Goal: Task Accomplishment & Management: Complete application form

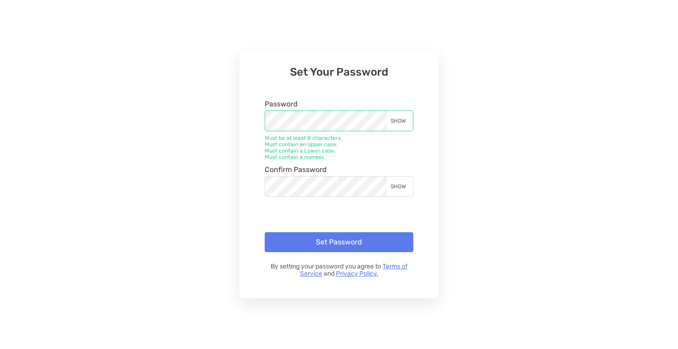
click at [399, 118] on div "SHOW" at bounding box center [400, 121] width 26 height 20
click at [346, 239] on button "Set Password" at bounding box center [339, 242] width 149 height 20
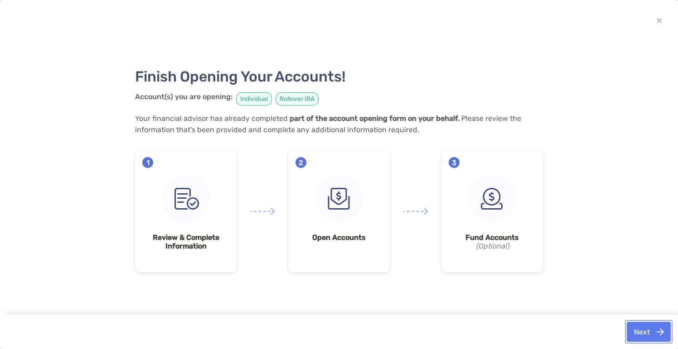
click at [655, 332] on button "Next" at bounding box center [649, 332] width 44 height 20
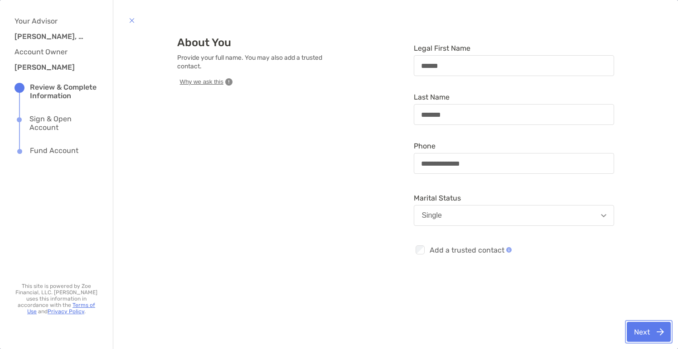
click at [654, 333] on button "Next" at bounding box center [649, 332] width 44 height 20
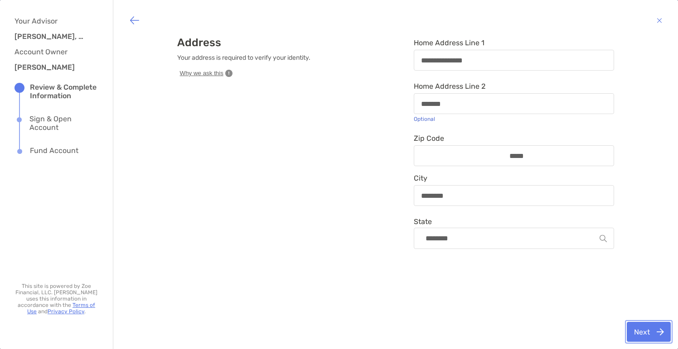
click at [654, 333] on button "Next" at bounding box center [649, 332] width 44 height 20
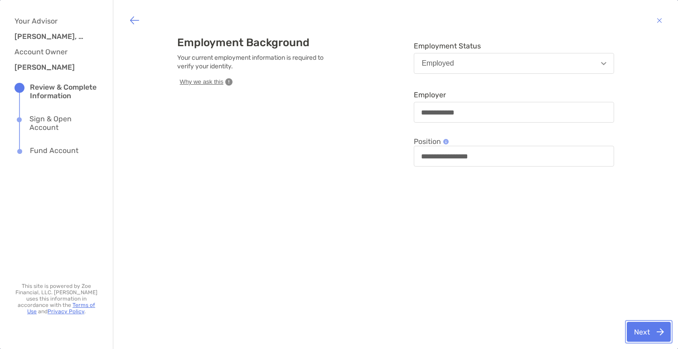
click at [654, 333] on button "Next" at bounding box center [649, 332] width 44 height 20
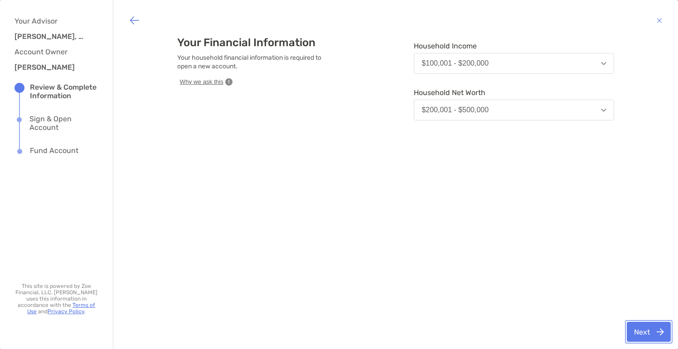
click at [654, 333] on button "Next" at bounding box center [649, 332] width 44 height 20
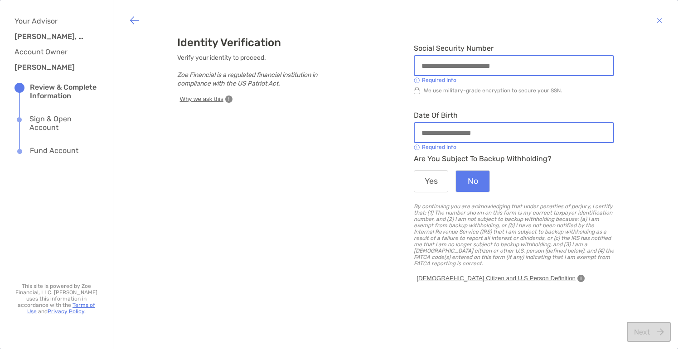
click at [429, 66] on input "Social Security Number" at bounding box center [514, 66] width 198 height 8
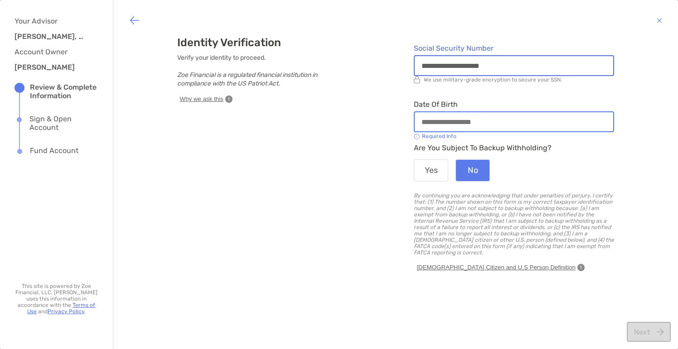
type input "**********"
click at [422, 126] on div at bounding box center [514, 121] width 200 height 21
click at [422, 126] on input "Date of Birth" at bounding box center [514, 122] width 198 height 8
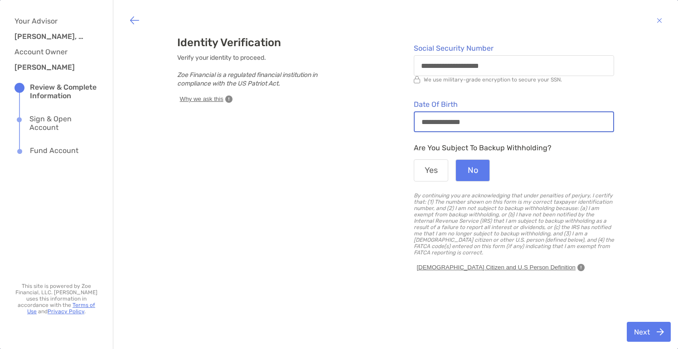
drag, startPoint x: 444, startPoint y: 121, endPoint x: 381, endPoint y: 121, distance: 62.5
click at [381, 121] on div "**********" at bounding box center [395, 161] width 437 height 251
type input "**********"
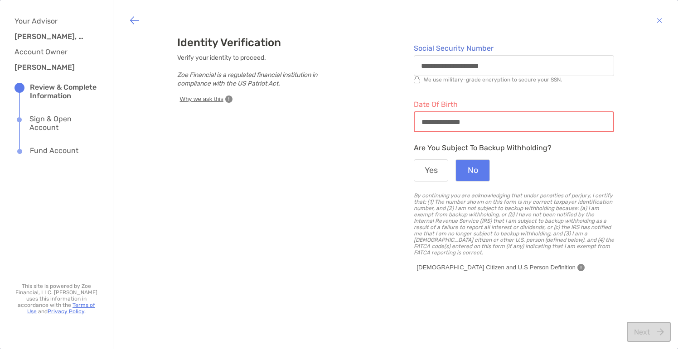
drag, startPoint x: 445, startPoint y: 122, endPoint x: 361, endPoint y: 122, distance: 84.7
click at [361, 122] on div "**********" at bounding box center [395, 161] width 437 height 251
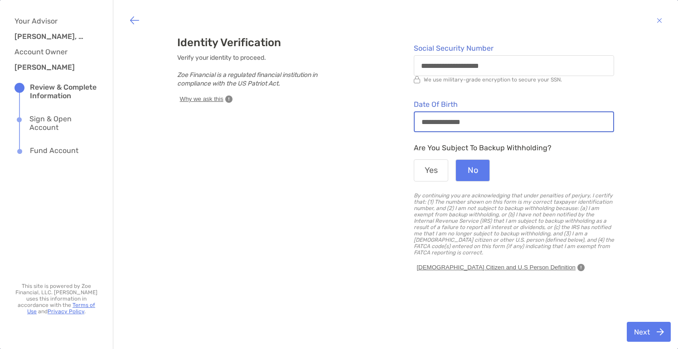
type input "**********"
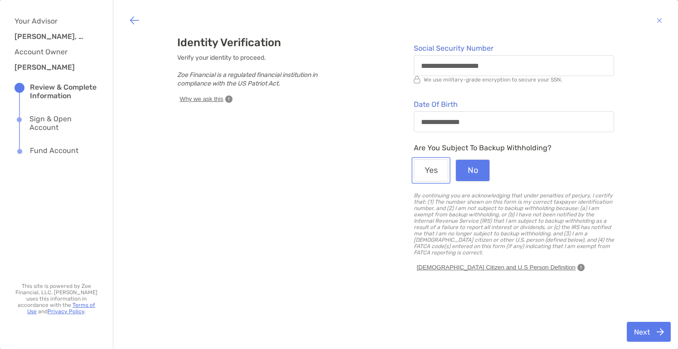
click at [433, 173] on button "Yes" at bounding box center [431, 170] width 34 height 22
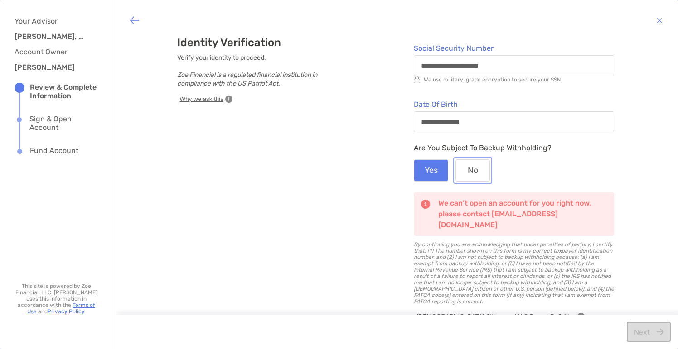
click at [473, 168] on button "No" at bounding box center [472, 170] width 34 height 22
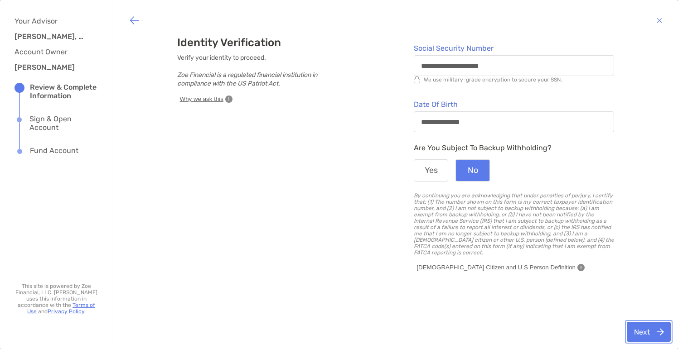
click at [651, 329] on button "Next" at bounding box center [649, 332] width 44 height 20
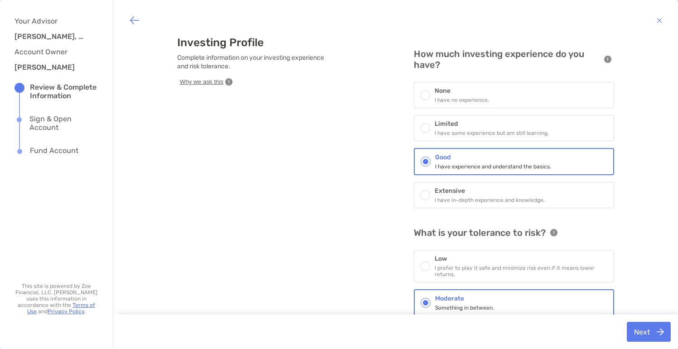
click at [506, 125] on h6 "Limited" at bounding box center [492, 124] width 114 height 8
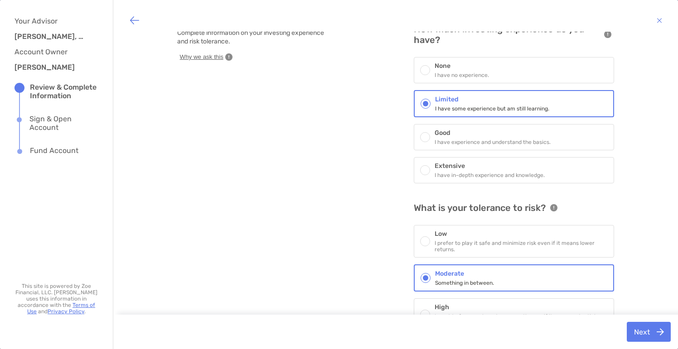
scroll to position [24, 0]
click at [650, 330] on button "Next" at bounding box center [649, 332] width 44 height 20
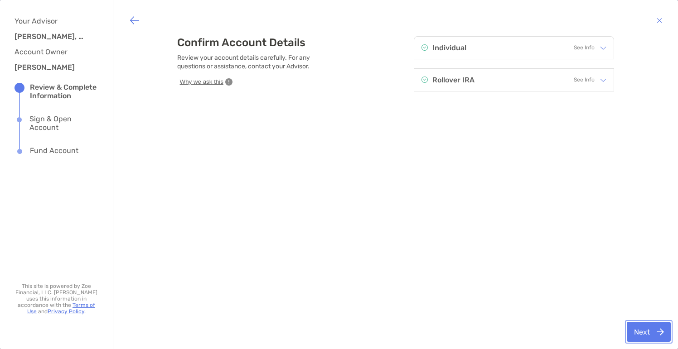
scroll to position [0, 0]
click at [605, 45] on img at bounding box center [603, 48] width 6 height 6
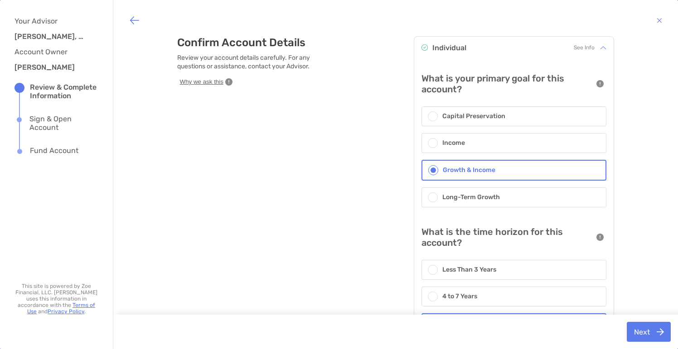
click at [586, 45] on span "See Info" at bounding box center [584, 47] width 21 height 9
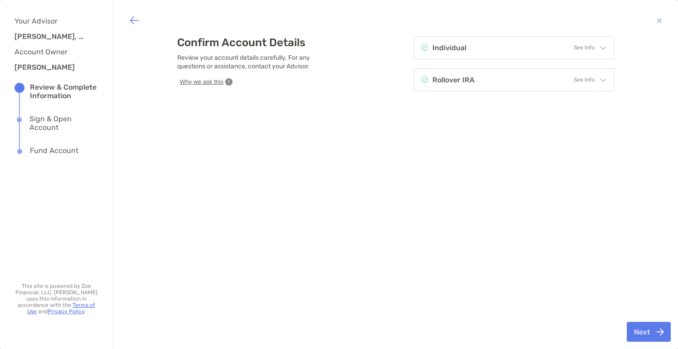
click at [588, 76] on span "See Info" at bounding box center [584, 80] width 21 height 9
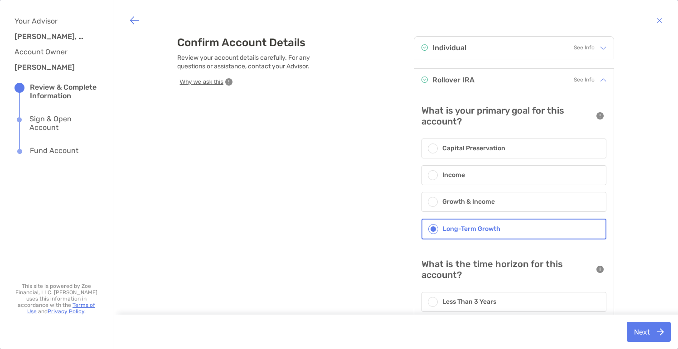
click at [587, 80] on span "See Info" at bounding box center [584, 80] width 21 height 9
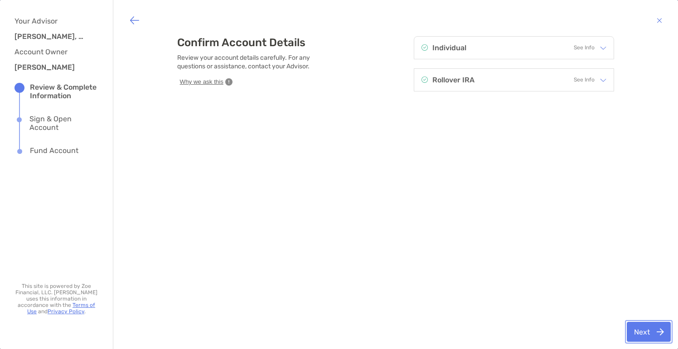
click at [647, 338] on button "Next" at bounding box center [649, 332] width 44 height 20
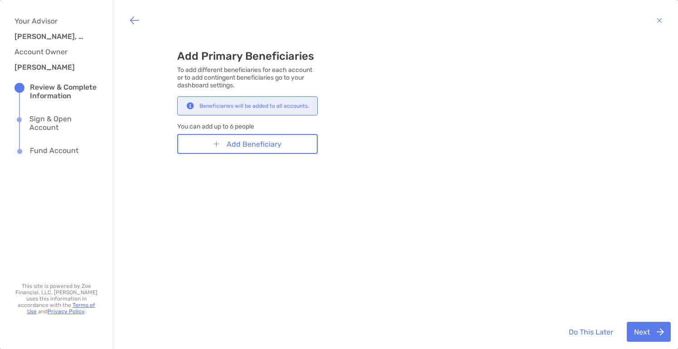
click at [188, 106] on img at bounding box center [190, 105] width 11 height 7
click at [651, 333] on button "Next" at bounding box center [649, 332] width 44 height 20
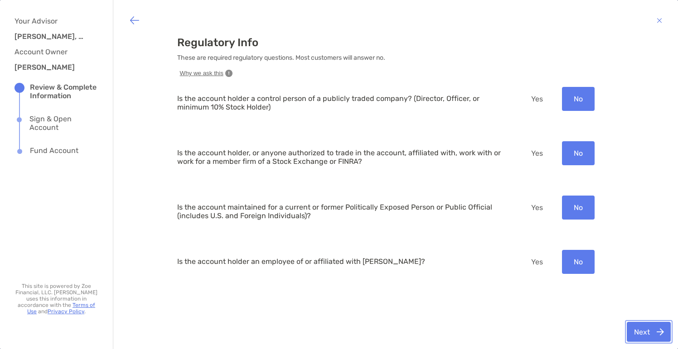
click at [660, 332] on button "Next" at bounding box center [649, 332] width 44 height 20
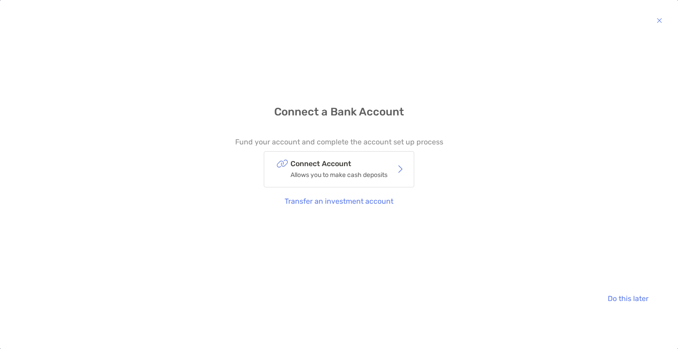
click at [364, 174] on p "Allows you to make cash deposits" at bounding box center [338, 174] width 97 height 11
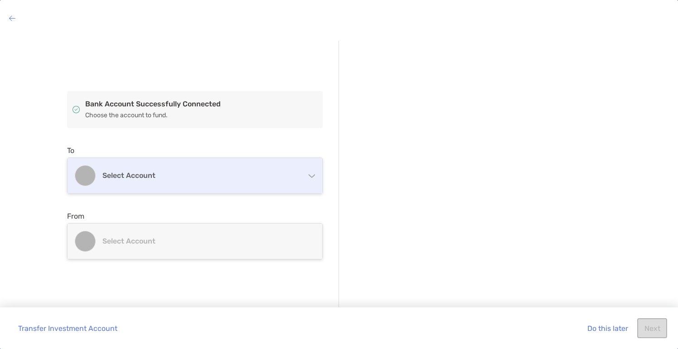
click at [252, 179] on h4 "Select account" at bounding box center [200, 175] width 196 height 9
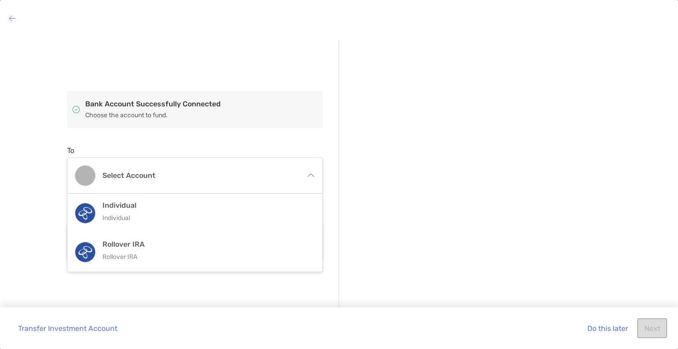
click at [292, 134] on div "Bank Account Successfully Connected Choose the account to fund. To Select accou…" at bounding box center [203, 175] width 272 height 269
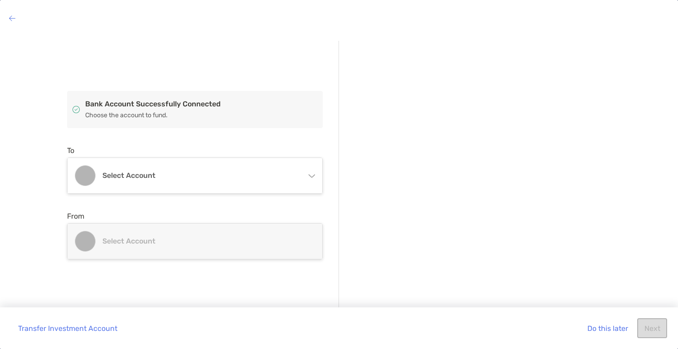
click at [238, 240] on h4 "Select account" at bounding box center [200, 241] width 196 height 9
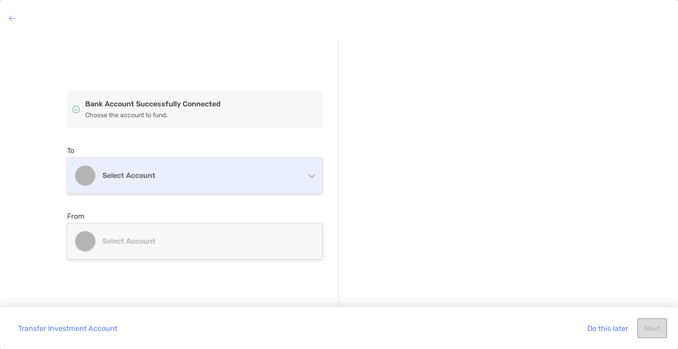
click at [215, 166] on div "Select account" at bounding box center [195, 175] width 255 height 35
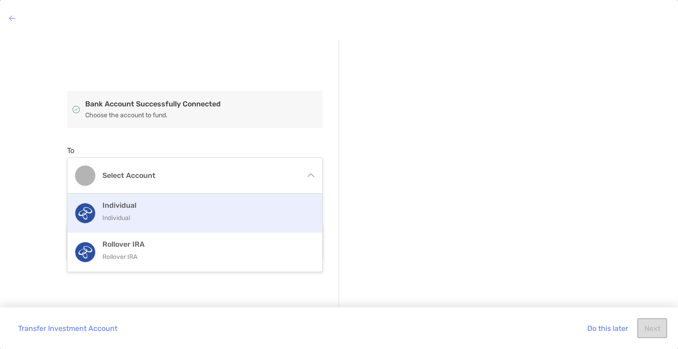
click at [198, 220] on p "Individual" at bounding box center [204, 218] width 204 height 11
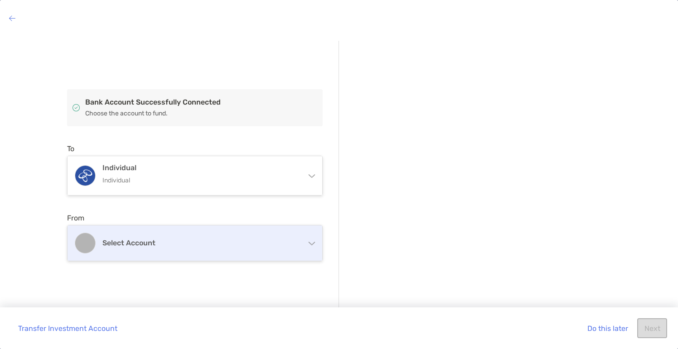
click at [190, 249] on div "Select account" at bounding box center [195, 243] width 255 height 35
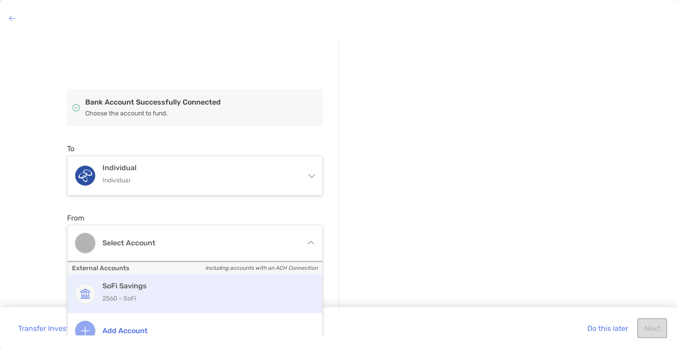
click at [199, 290] on div "SoFi Savings 2560 - SoFi" at bounding box center [204, 294] width 204 height 24
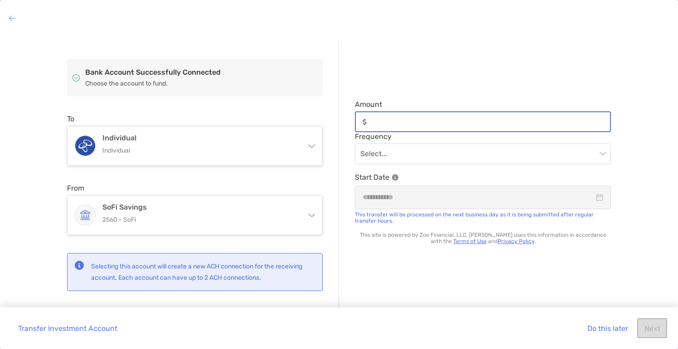
click at [406, 121] on input "Amount" at bounding box center [490, 122] width 240 height 8
type input "*******"
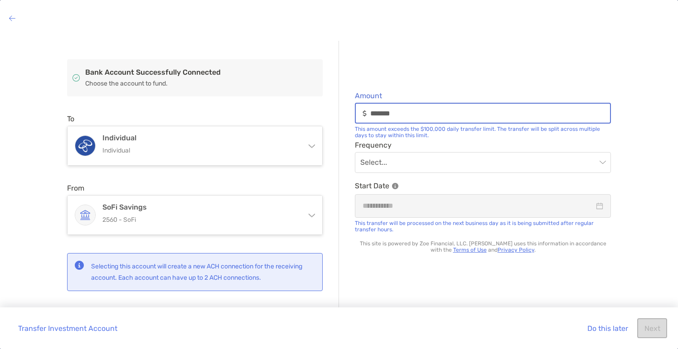
drag, startPoint x: 407, startPoint y: 114, endPoint x: 349, endPoint y: 113, distance: 58.0
click at [349, 113] on div "Amount ******* This amount exceeds the $100,000 daily transfer limit. The trans…" at bounding box center [475, 175] width 272 height 269
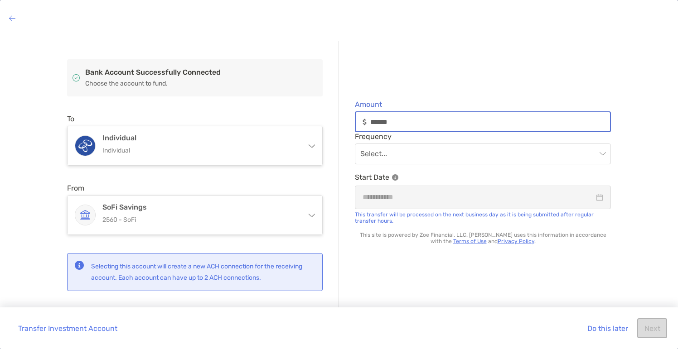
type input "******"
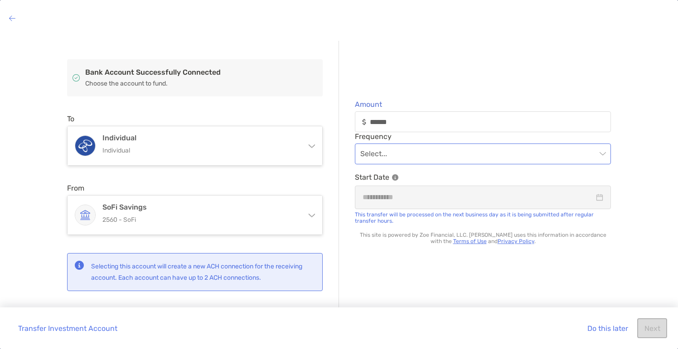
click at [406, 149] on input "search" at bounding box center [478, 154] width 236 height 20
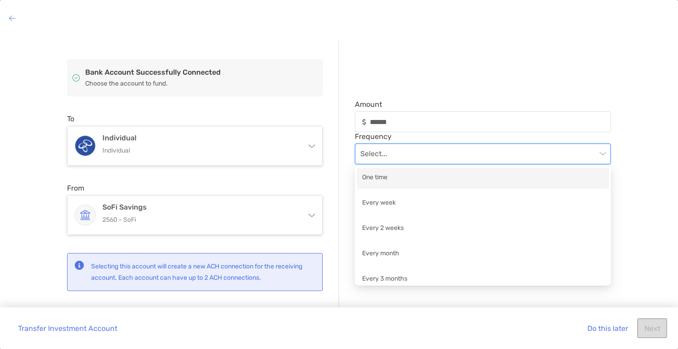
click at [391, 173] on div "One time" at bounding box center [483, 178] width 242 height 11
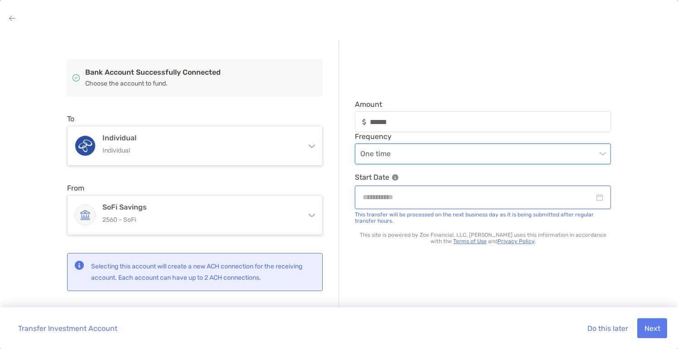
click at [429, 197] on input at bounding box center [478, 197] width 232 height 11
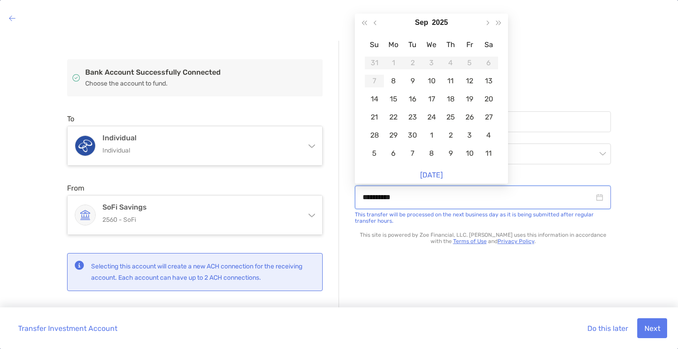
click at [435, 201] on input "**********" at bounding box center [478, 197] width 232 height 11
click at [365, 198] on input "**********" at bounding box center [478, 197] width 232 height 11
click at [426, 173] on link "Today" at bounding box center [431, 175] width 23 height 9
type input "**********"
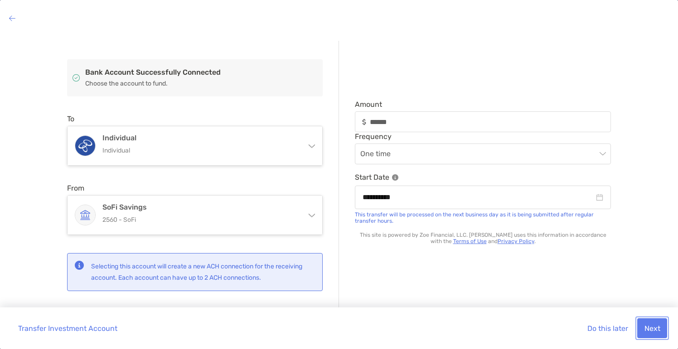
click at [643, 325] on button "Next" at bounding box center [652, 329] width 30 height 20
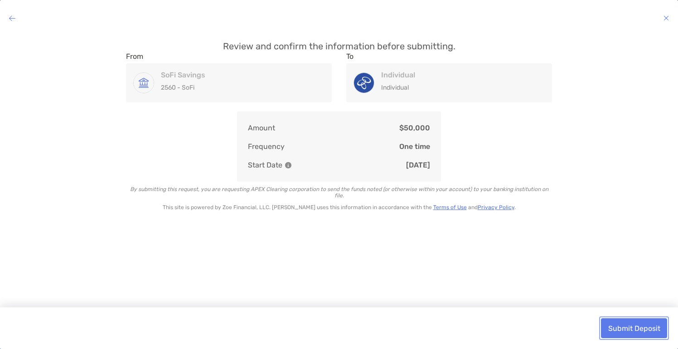
click at [640, 328] on button "Submit Deposit" at bounding box center [634, 329] width 66 height 20
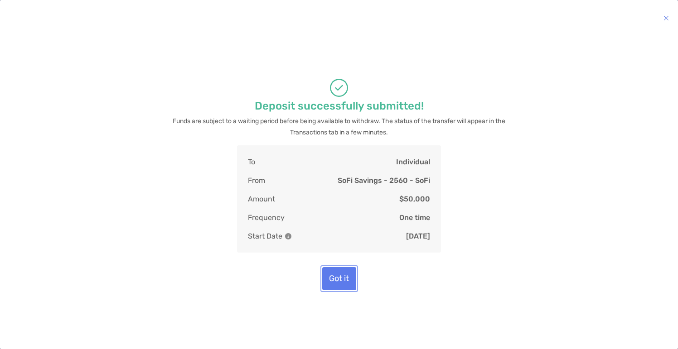
click at [346, 277] on button "Got it" at bounding box center [339, 278] width 34 height 23
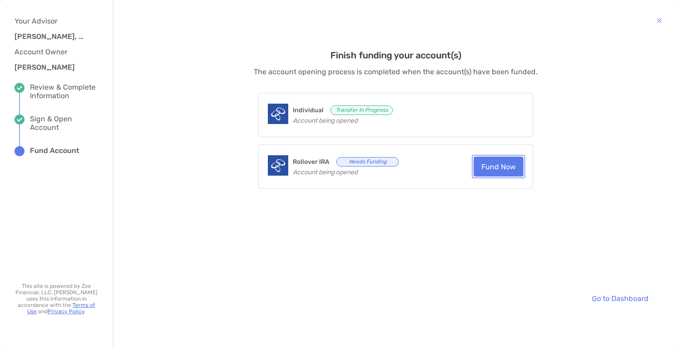
click at [495, 164] on button "Fund Now" at bounding box center [498, 167] width 50 height 20
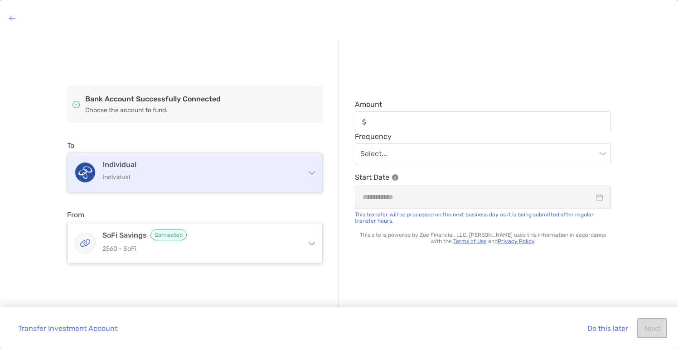
click at [169, 173] on p "Individual" at bounding box center [200, 177] width 196 height 11
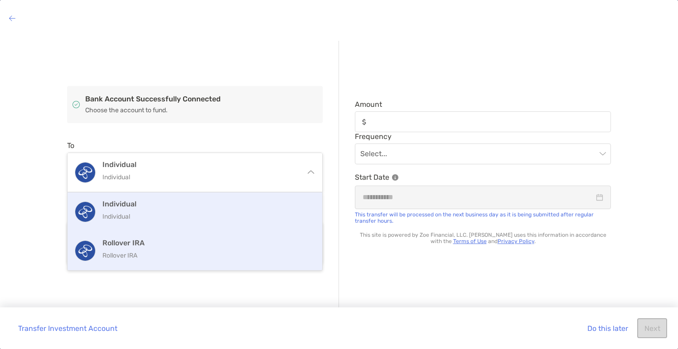
click at [169, 247] on h4 "Rollover IRA" at bounding box center [204, 243] width 204 height 9
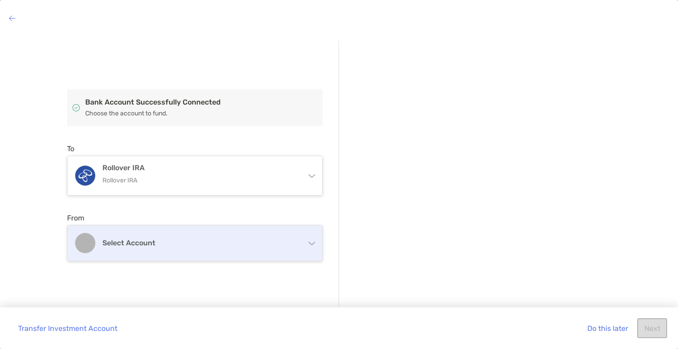
click at [158, 244] on h4 "Select account" at bounding box center [200, 243] width 196 height 9
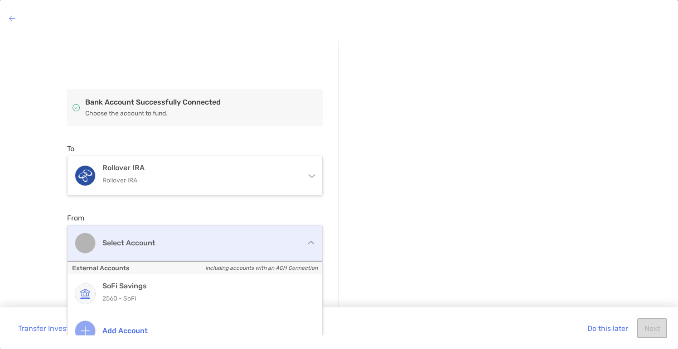
scroll to position [13, 0]
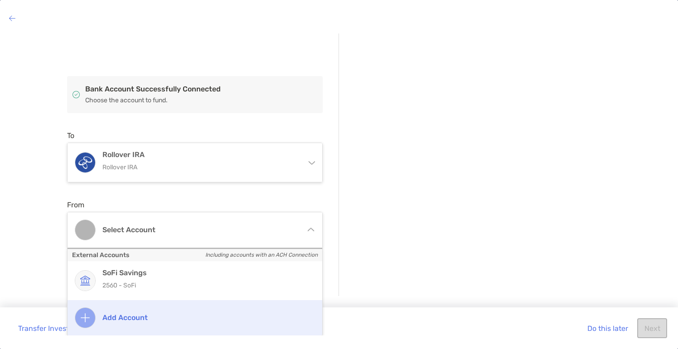
click at [111, 326] on div "Add account" at bounding box center [195, 317] width 255 height 35
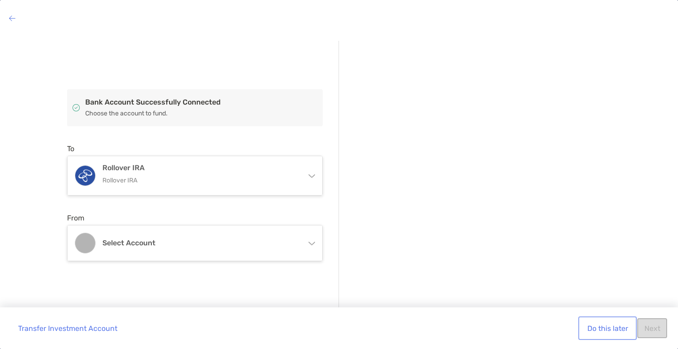
click at [585, 324] on button "Do this later" at bounding box center [607, 329] width 55 height 20
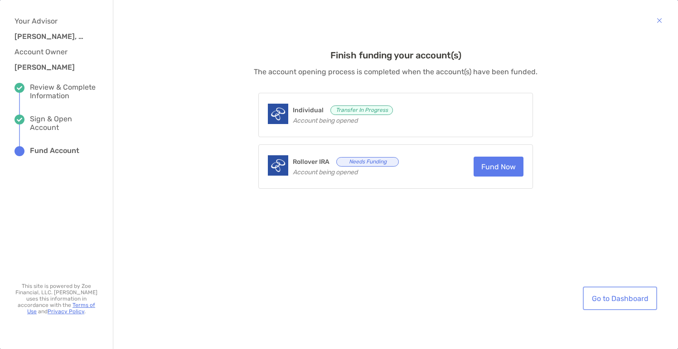
click at [594, 298] on link "Go to Dashboard" at bounding box center [620, 299] width 71 height 20
